Goal: Transaction & Acquisition: Purchase product/service

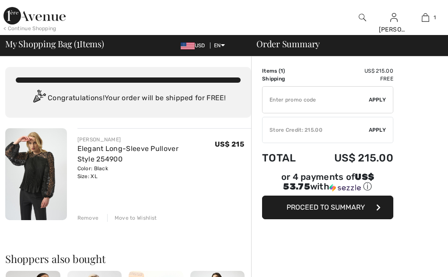
checkbox input "true"
click at [323, 206] on span "Proceed to Summary" at bounding box center [326, 207] width 78 height 8
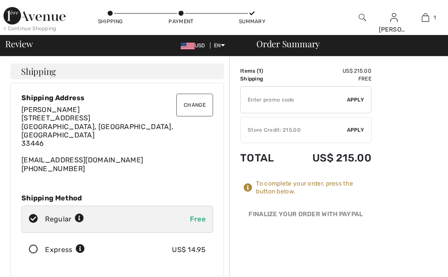
click at [357, 129] on span "Apply" at bounding box center [356, 130] width 18 height 8
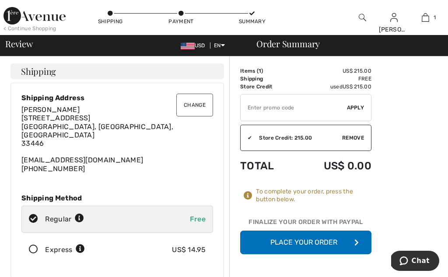
click at [321, 243] on button "Place Your Order" at bounding box center [305, 243] width 131 height 24
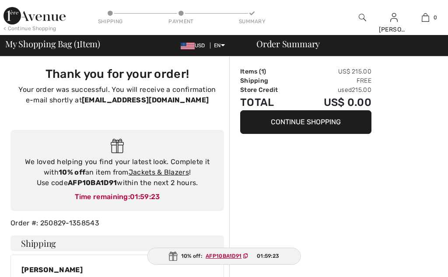
checkbox input "true"
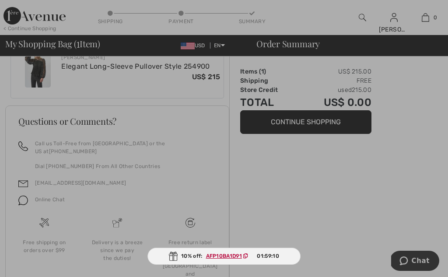
scroll to position [367, 0]
